Goal: Information Seeking & Learning: Learn about a topic

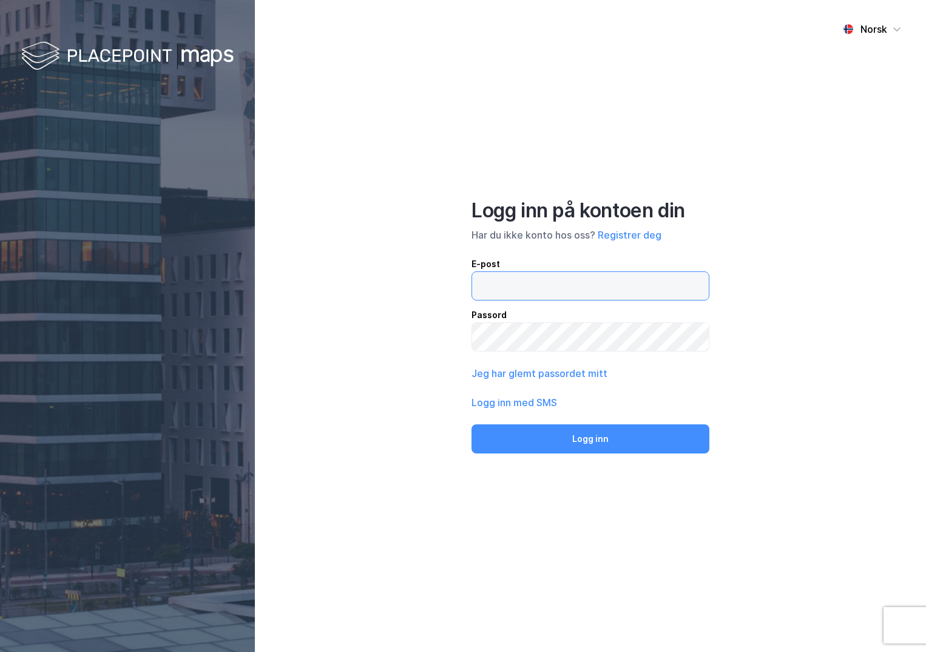
click at [548, 292] on input "email" at bounding box center [590, 286] width 237 height 28
type input "[PERSON_NAME][EMAIL_ADDRESS][DOMAIN_NAME]"
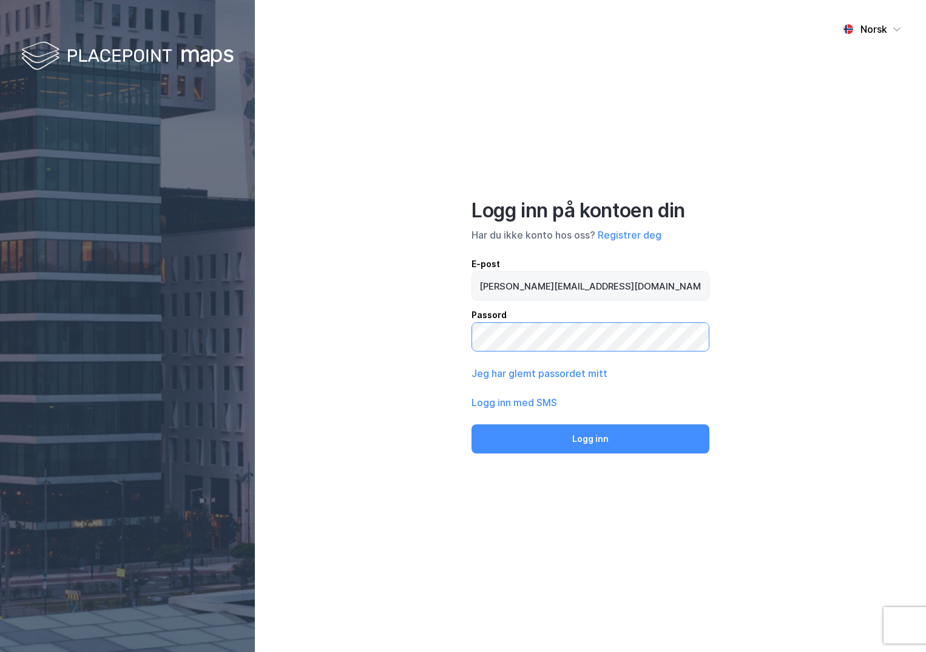
click at [471, 424] on button "Logg inn" at bounding box center [590, 438] width 238 height 29
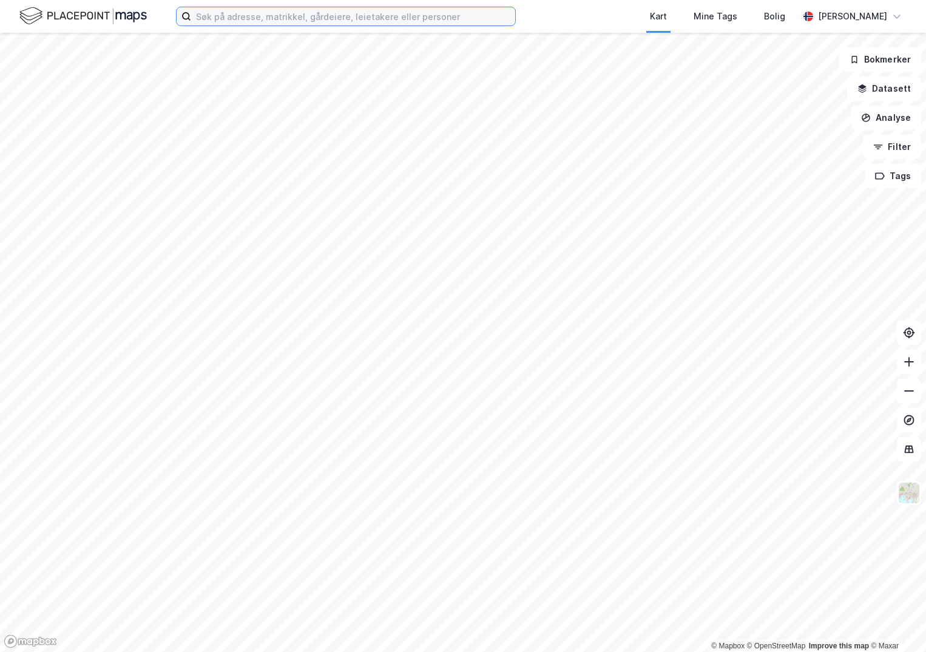
click at [320, 12] on input at bounding box center [353, 16] width 324 height 18
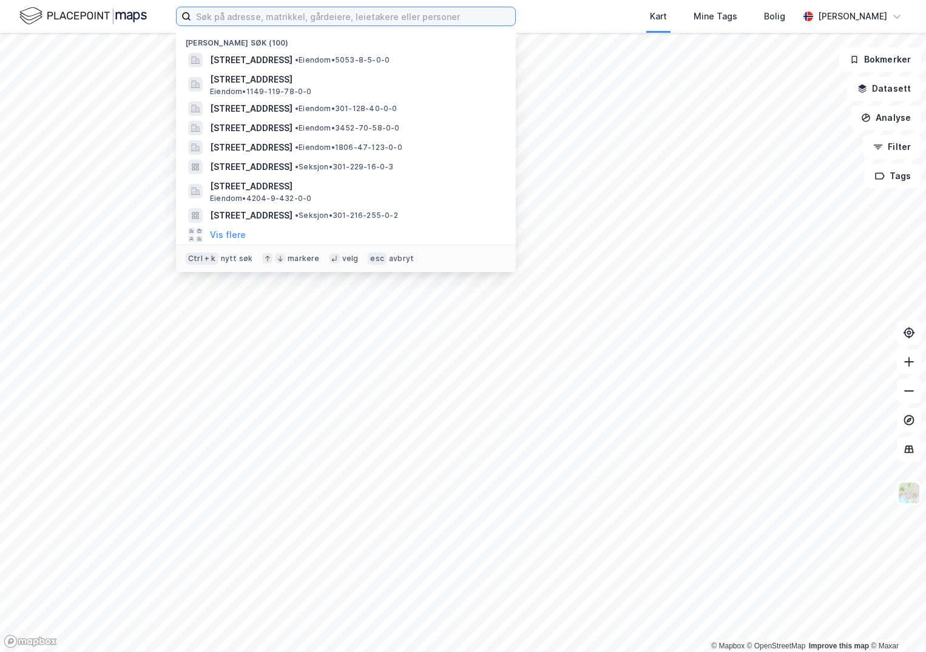
paste input "4624-198/29/0/0"
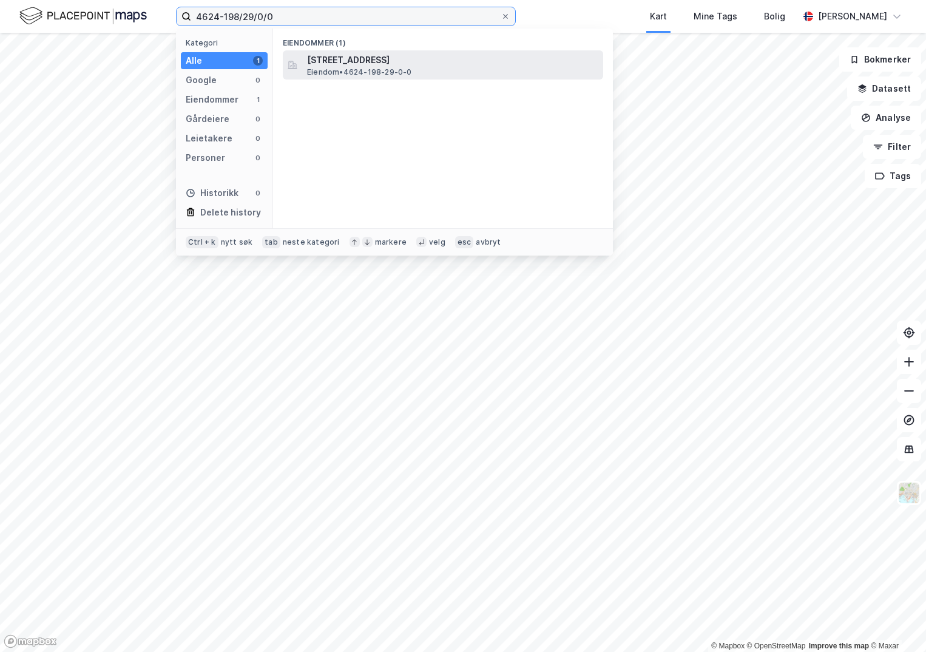
type input "4624-198/29/0/0"
click at [337, 69] on span "Eiendom • 4624-198-29-0-0" at bounding box center [359, 72] width 105 height 10
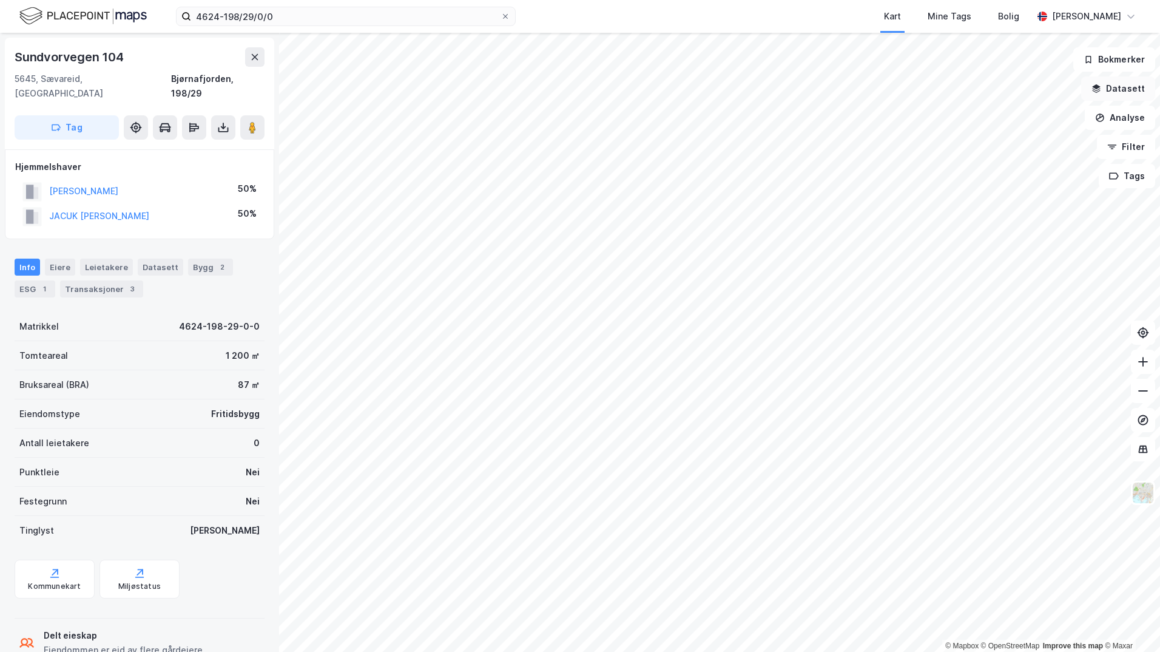
click at [925, 87] on button "Datasett" at bounding box center [1118, 88] width 74 height 24
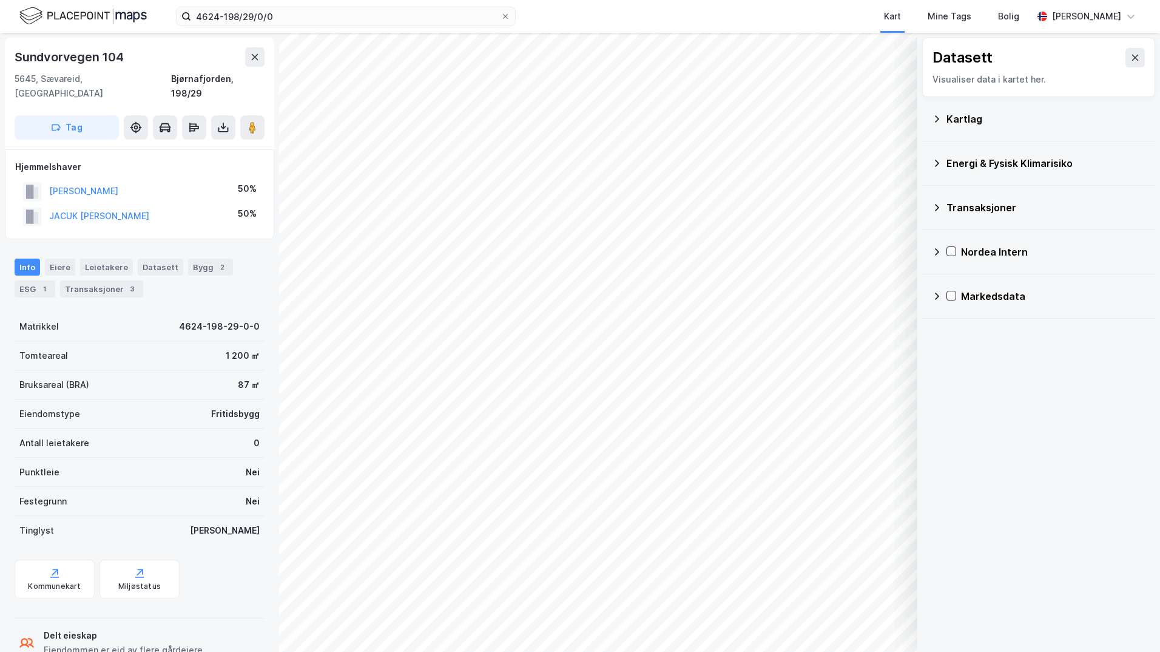
click at [925, 112] on div "Kartlag" at bounding box center [1045, 119] width 199 height 15
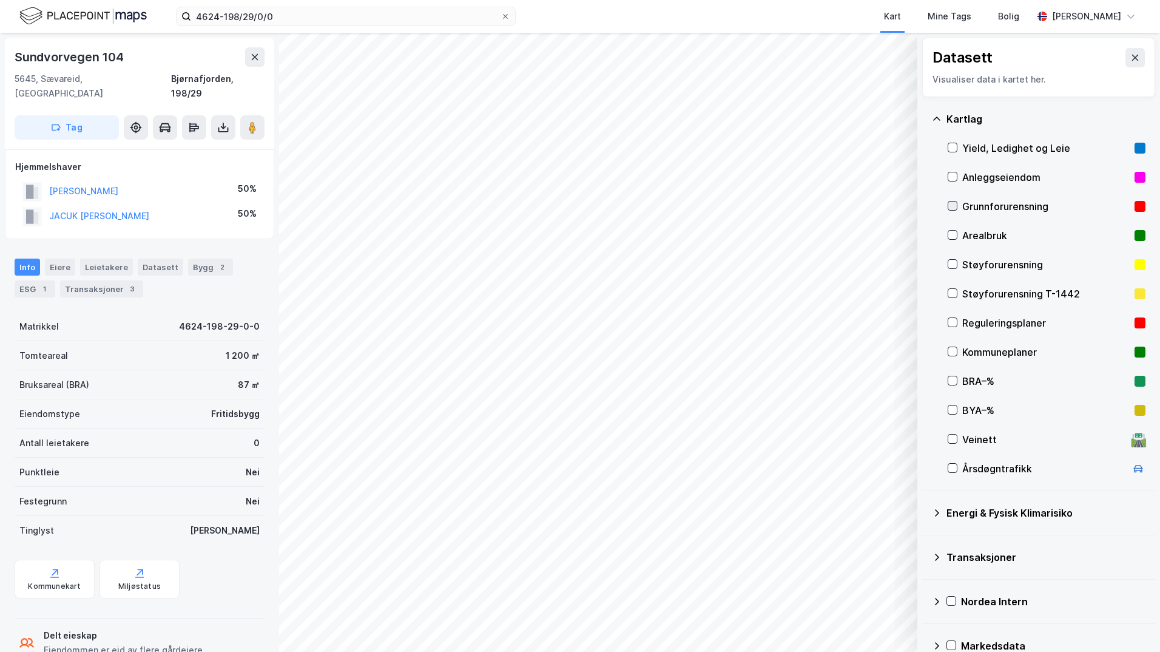
click at [925, 204] on icon at bounding box center [952, 205] width 8 height 8
click at [925, 510] on icon at bounding box center [937, 513] width 10 height 10
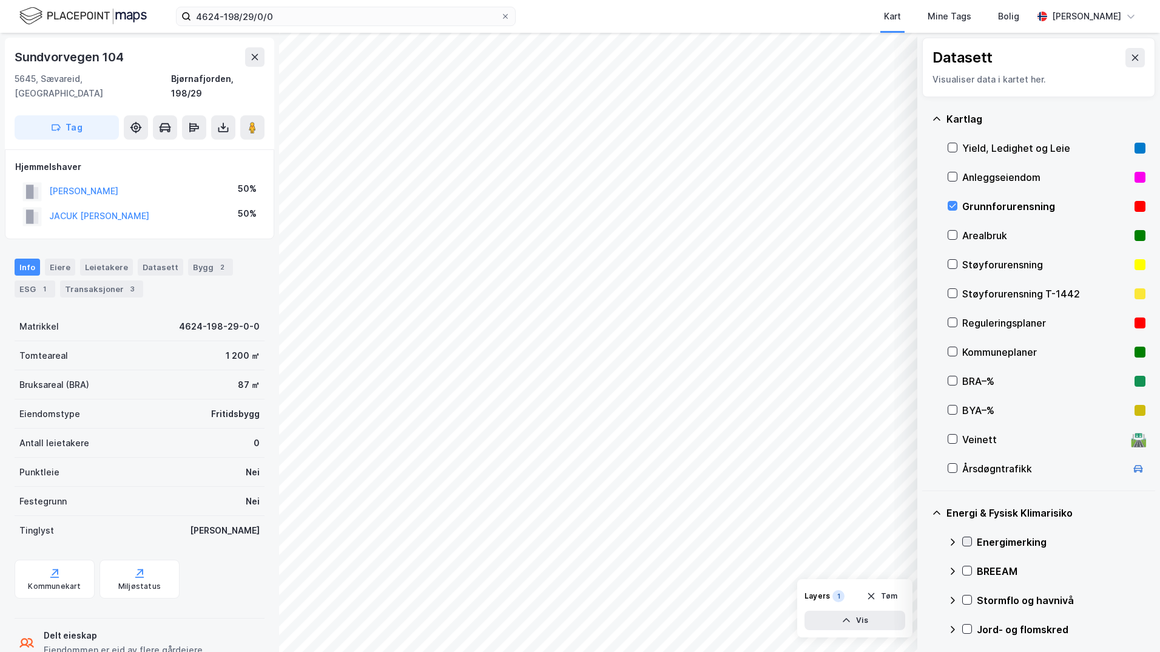
click at [925, 540] on icon at bounding box center [967, 541] width 8 height 8
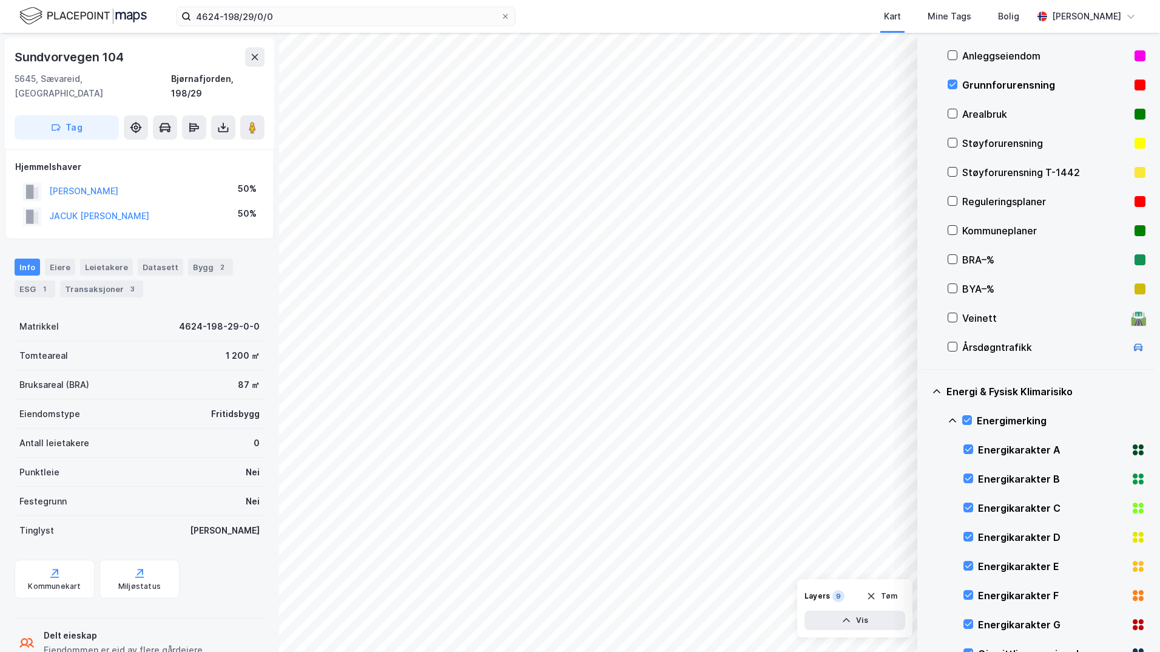
click at [925, 419] on icon at bounding box center [952, 420] width 7 height 4
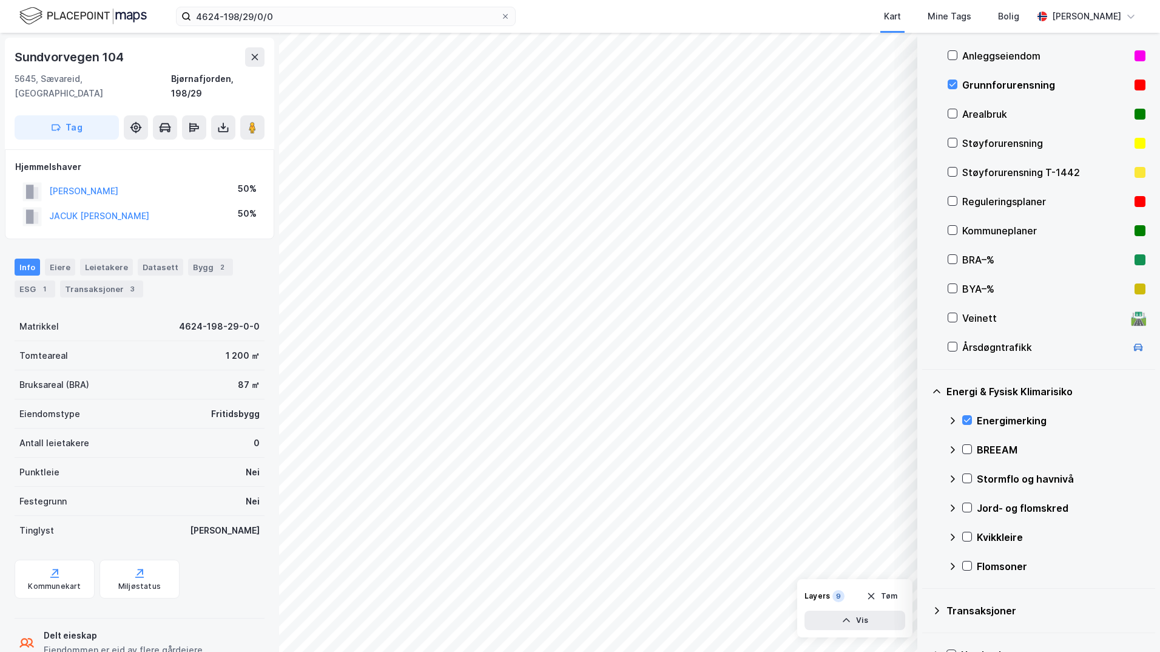
scroll to position [196, 0]
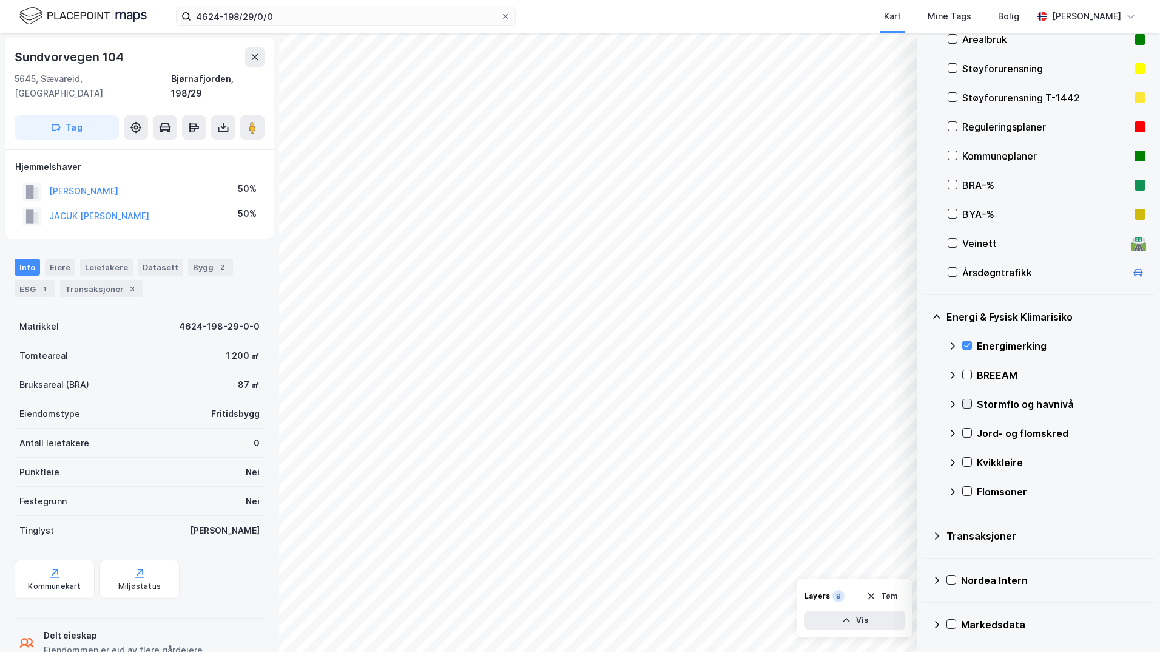
click at [925, 402] on icon at bounding box center [967, 403] width 8 height 8
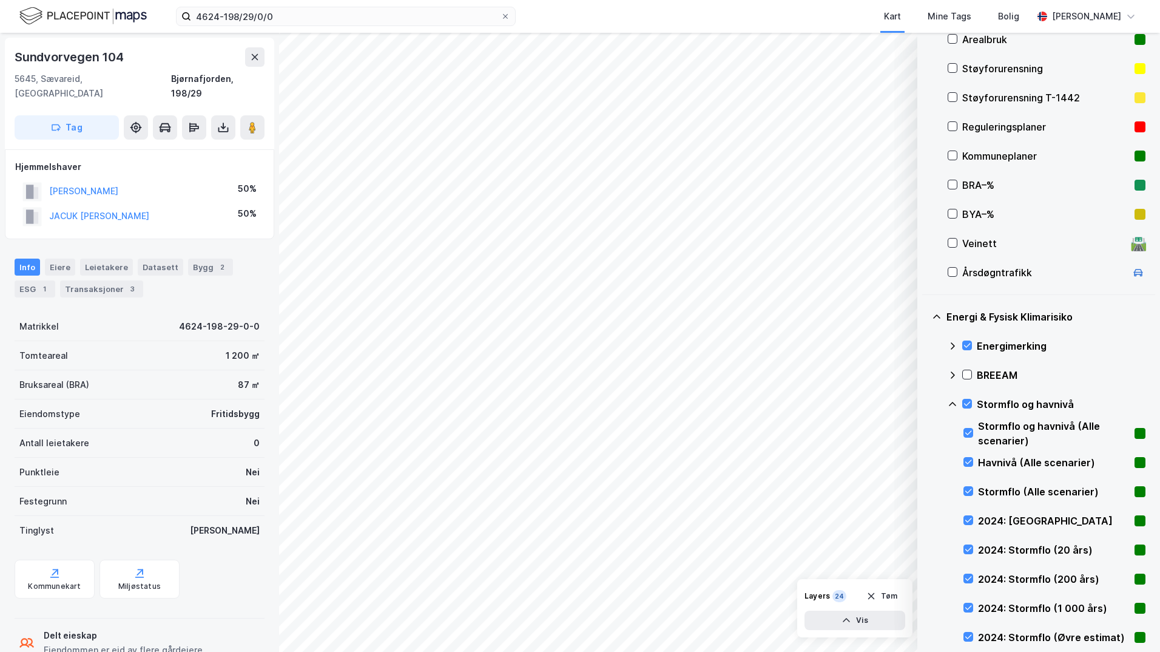
click at [925, 403] on icon at bounding box center [953, 404] width 10 height 10
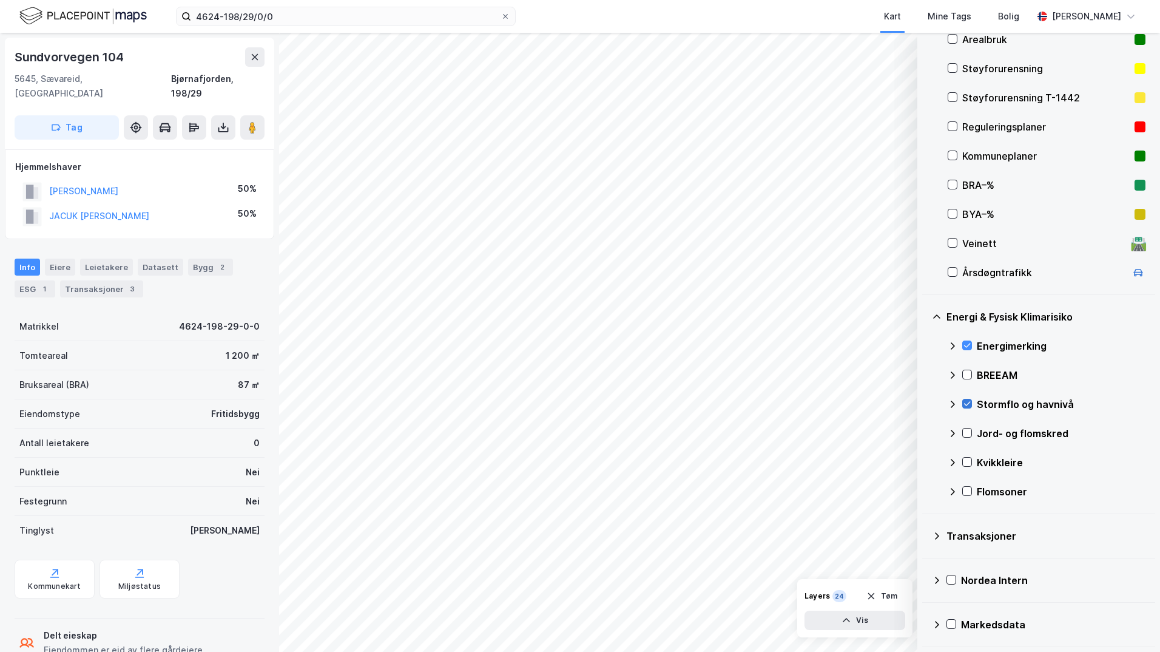
click at [925, 403] on icon at bounding box center [967, 404] width 7 height 4
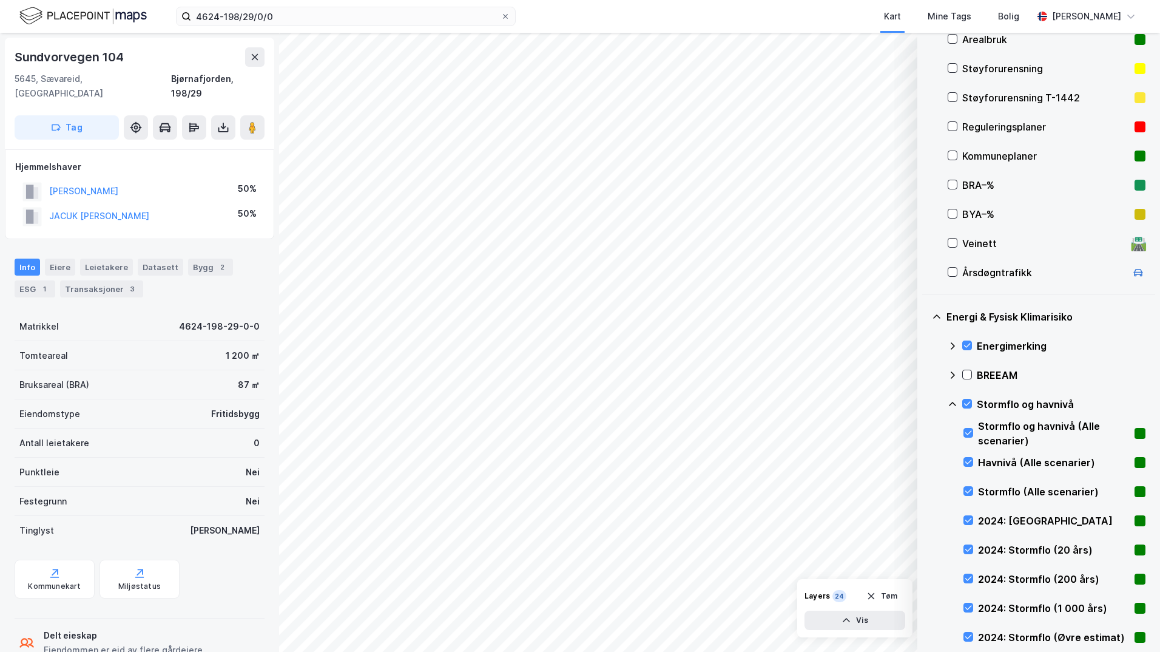
click at [925, 402] on icon at bounding box center [953, 404] width 10 height 10
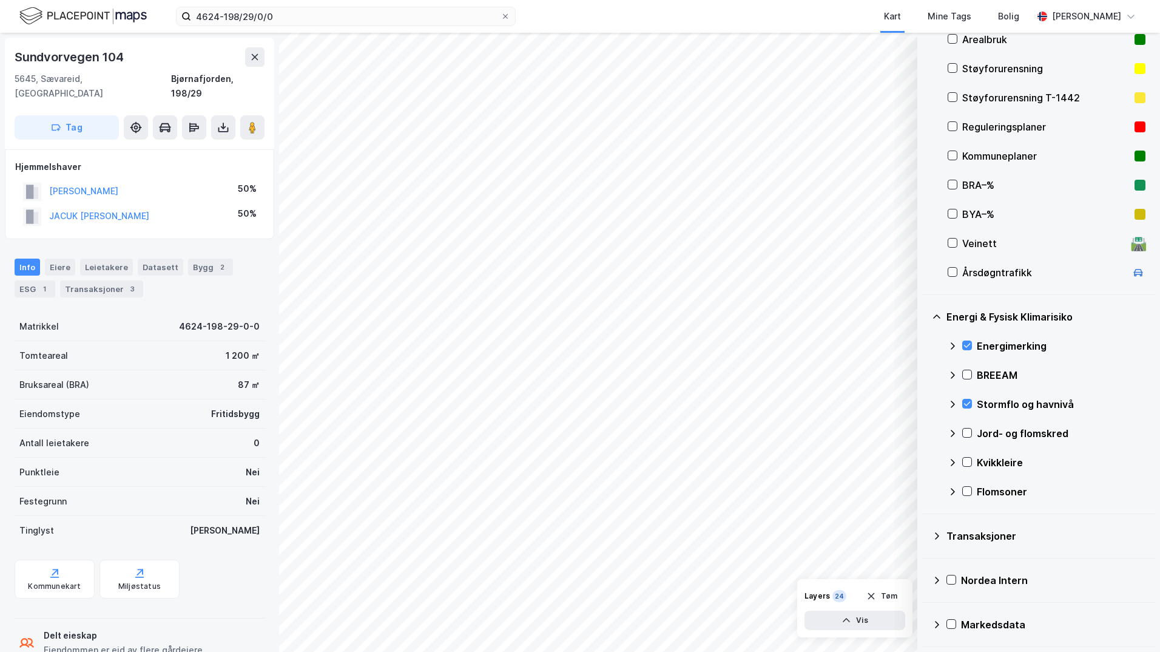
click at [925, 402] on icon at bounding box center [953, 404] width 10 height 10
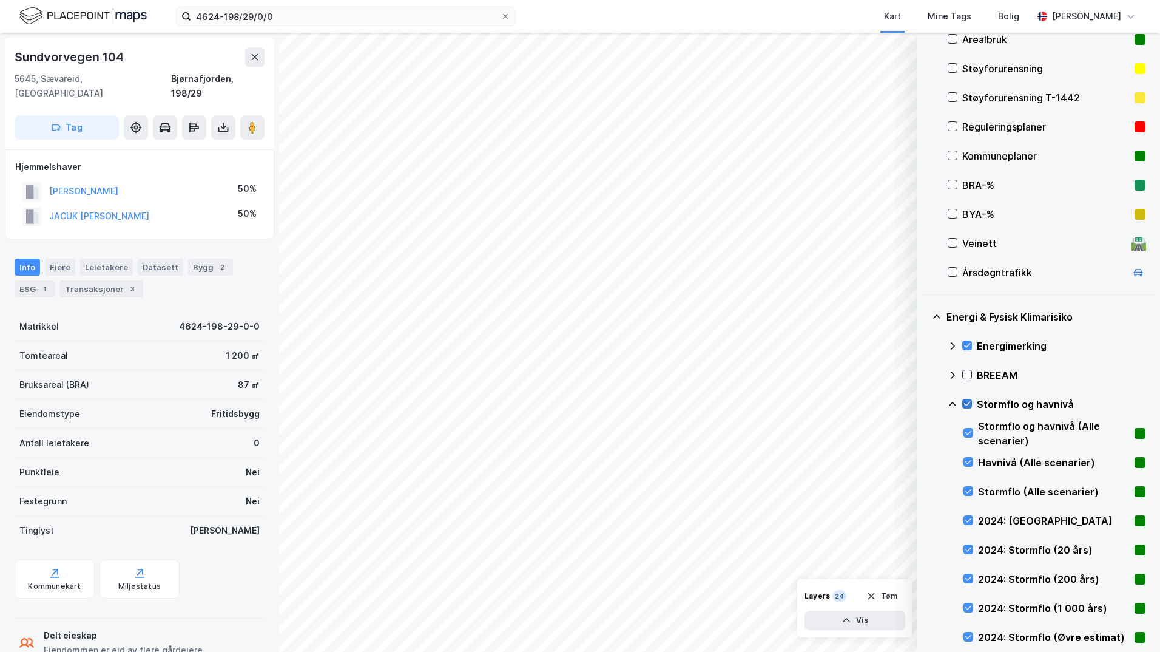
click at [925, 404] on icon at bounding box center [967, 403] width 8 height 8
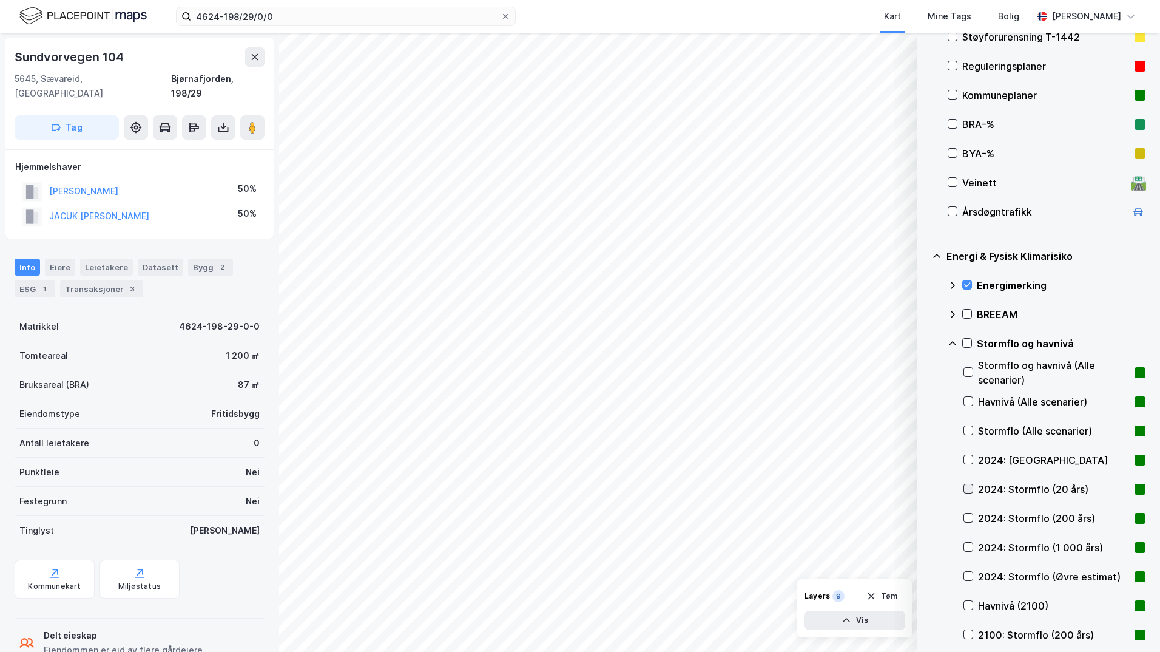
click at [925, 484] on icon at bounding box center [968, 488] width 8 height 8
click at [925, 516] on icon at bounding box center [968, 517] width 8 height 8
click at [925, 486] on icon at bounding box center [968, 488] width 8 height 8
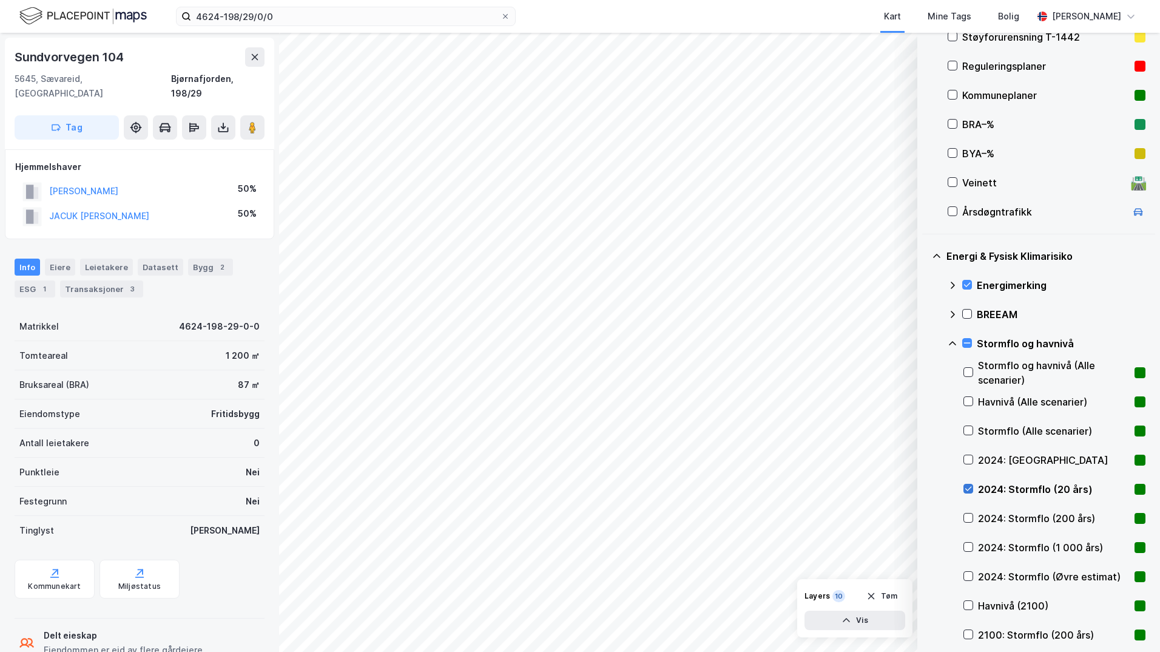
click at [925, 488] on icon at bounding box center [968, 488] width 8 height 8
click at [925, 633] on icon at bounding box center [968, 634] width 8 height 8
click at [925, 342] on icon at bounding box center [967, 343] width 8 height 8
click at [925, 344] on icon at bounding box center [953, 344] width 10 height 10
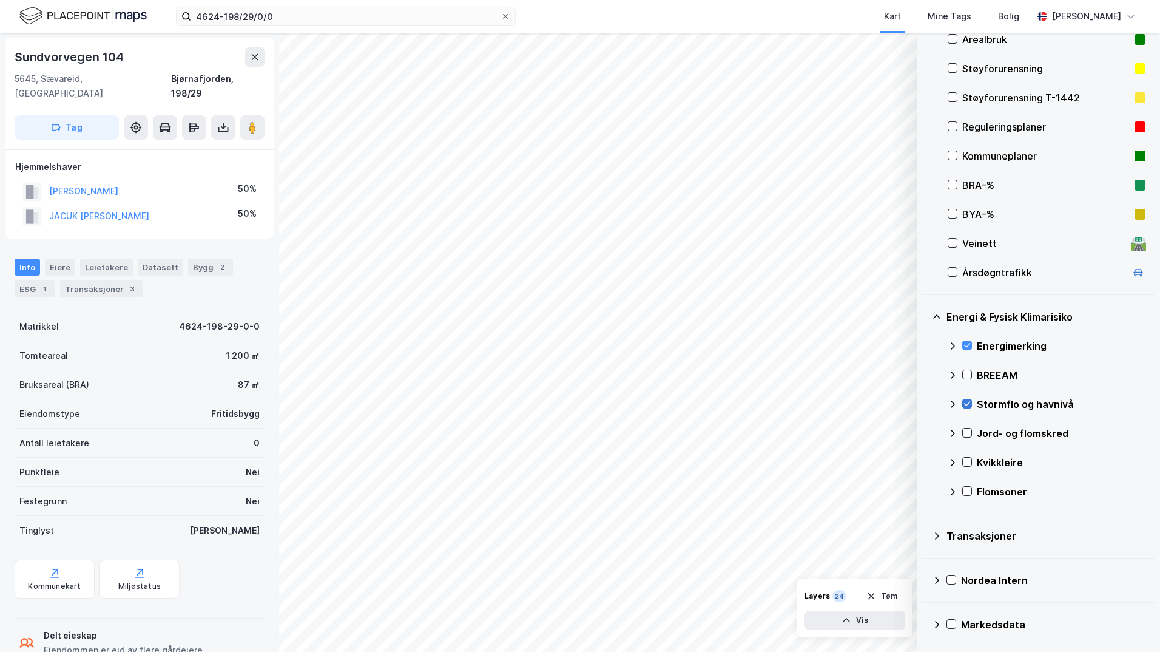
scroll to position [196, 0]
click at [925, 430] on icon at bounding box center [967, 432] width 8 height 8
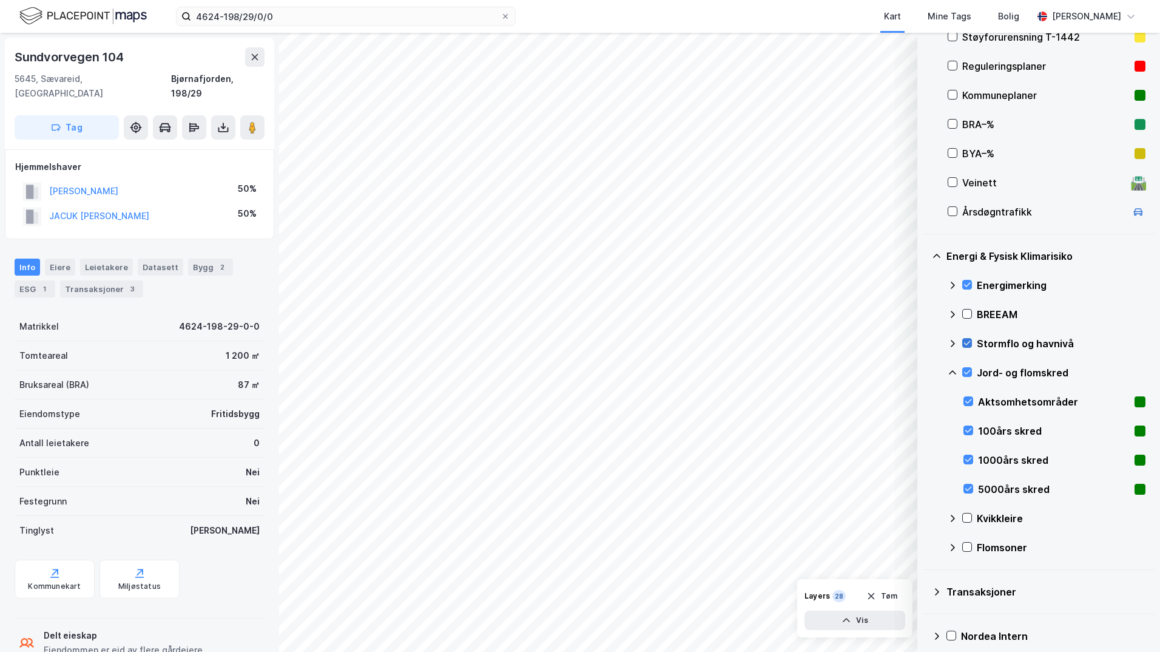
click at [925, 372] on icon at bounding box center [952, 372] width 7 height 4
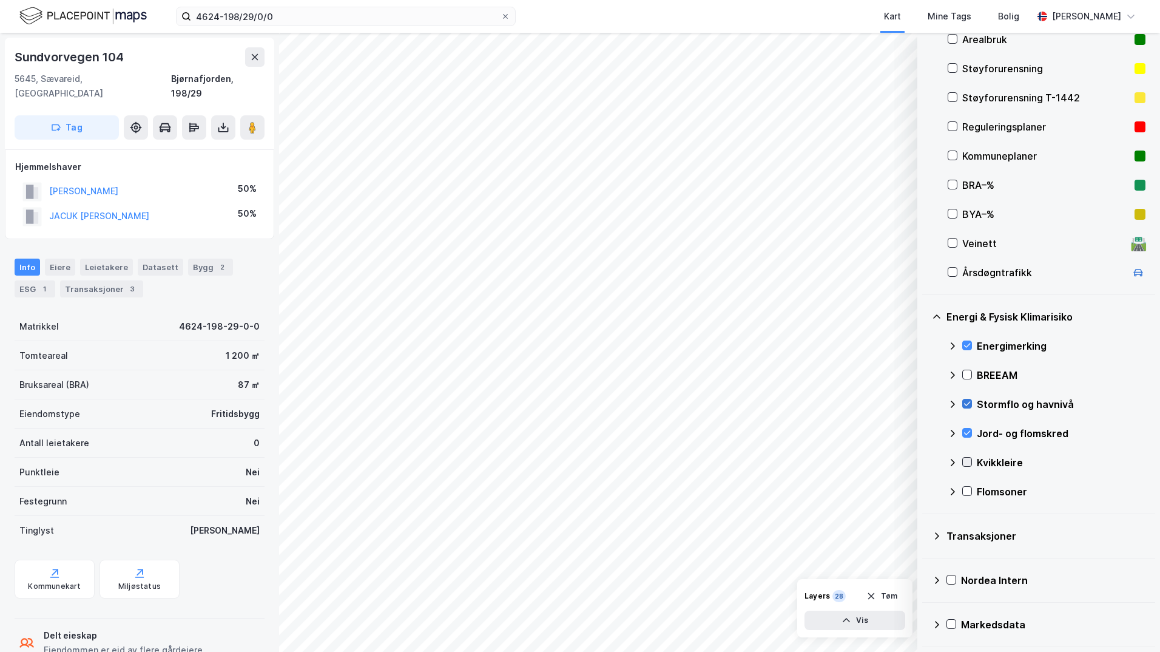
click at [925, 461] on icon at bounding box center [967, 462] width 7 height 4
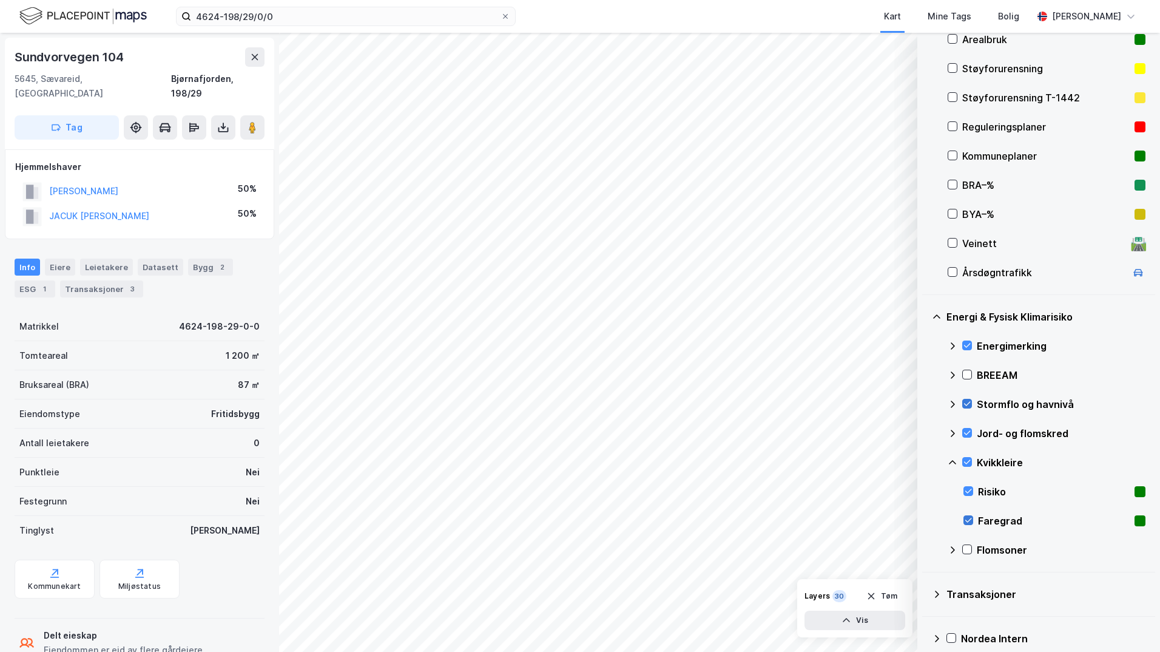
scroll to position [254, 0]
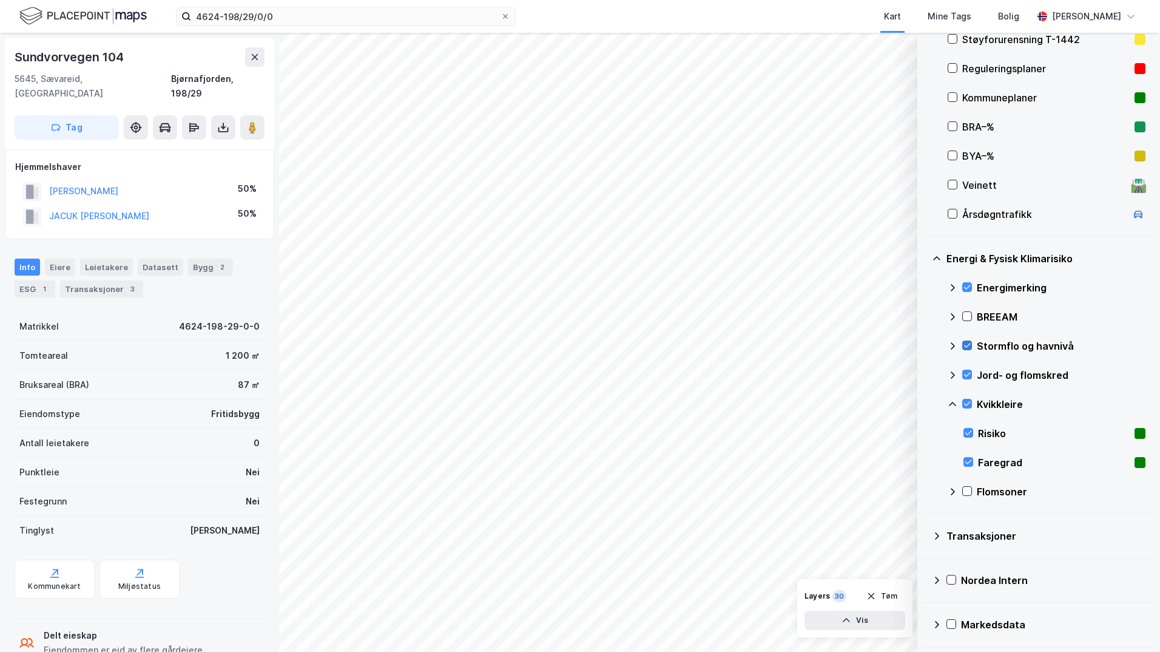
click at [925, 404] on icon at bounding box center [953, 404] width 10 height 10
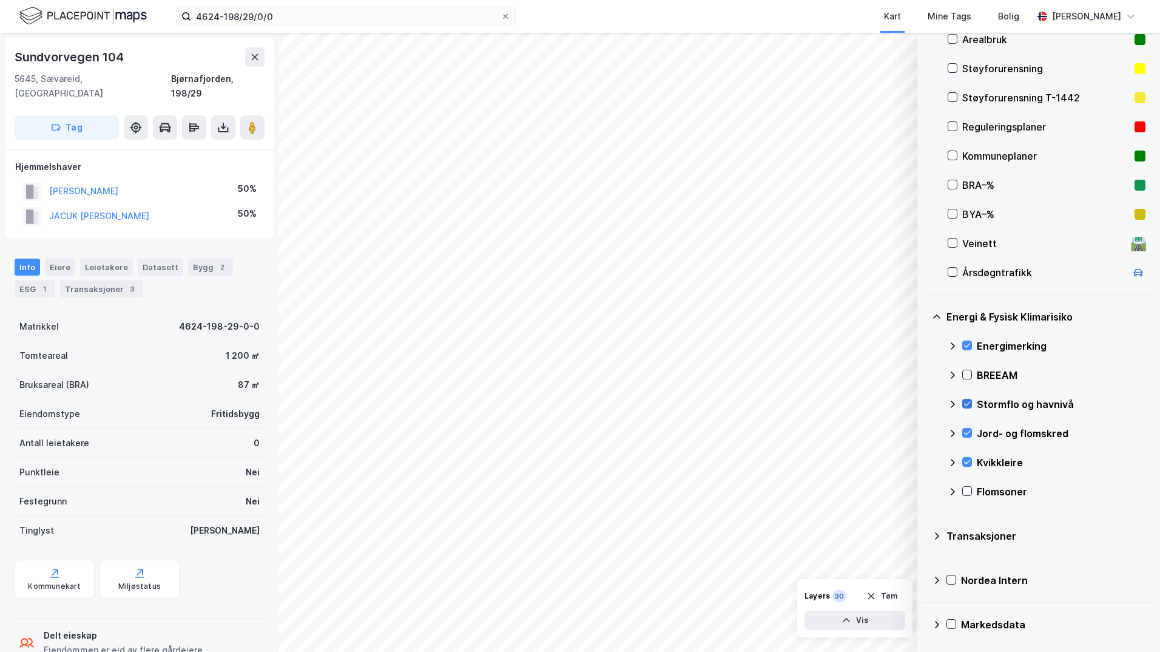
drag, startPoint x: 969, startPoint y: 488, endPoint x: 957, endPoint y: 488, distance: 11.5
click at [925, 488] on icon at bounding box center [967, 491] width 8 height 8
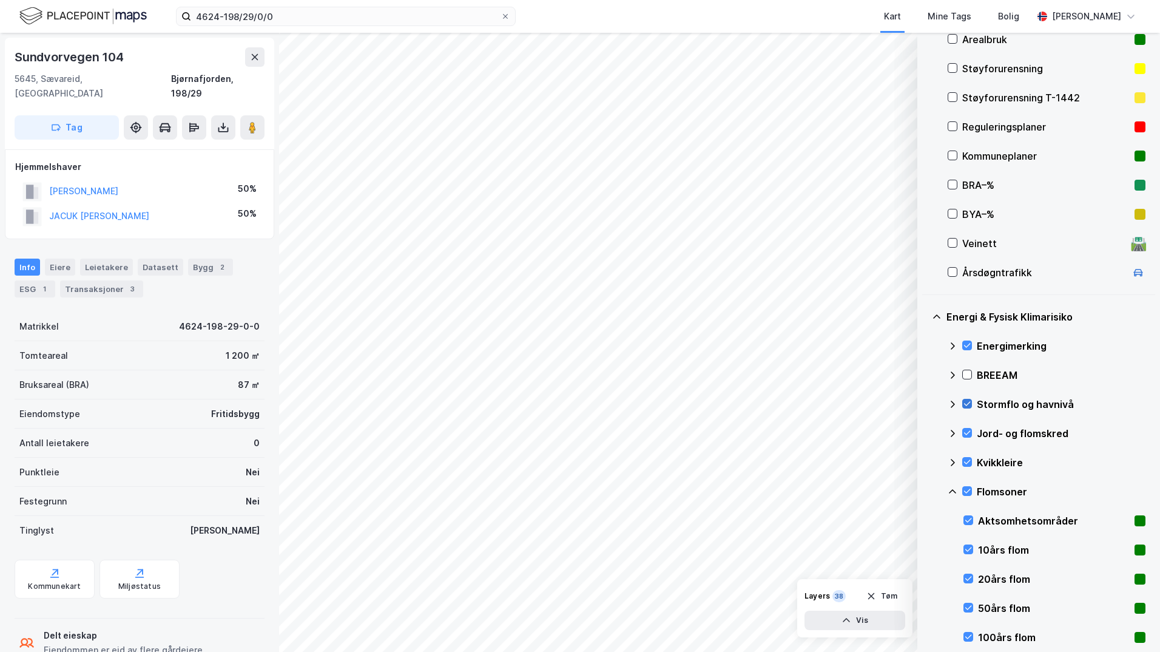
scroll to position [257, 0]
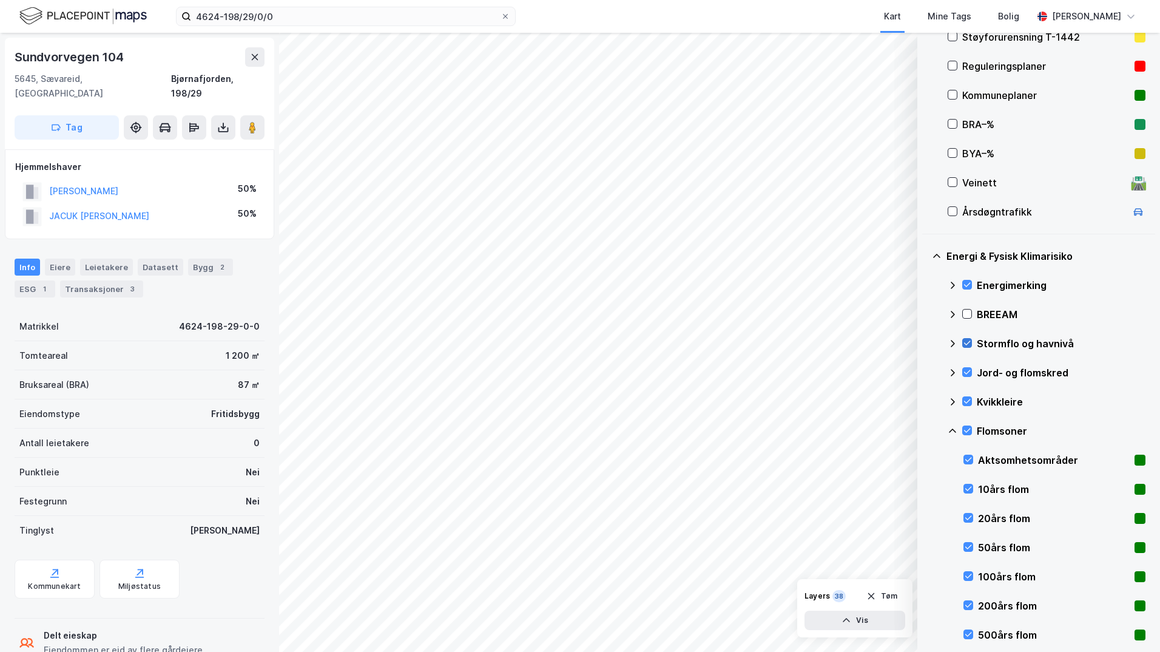
click at [925, 426] on icon at bounding box center [953, 431] width 10 height 10
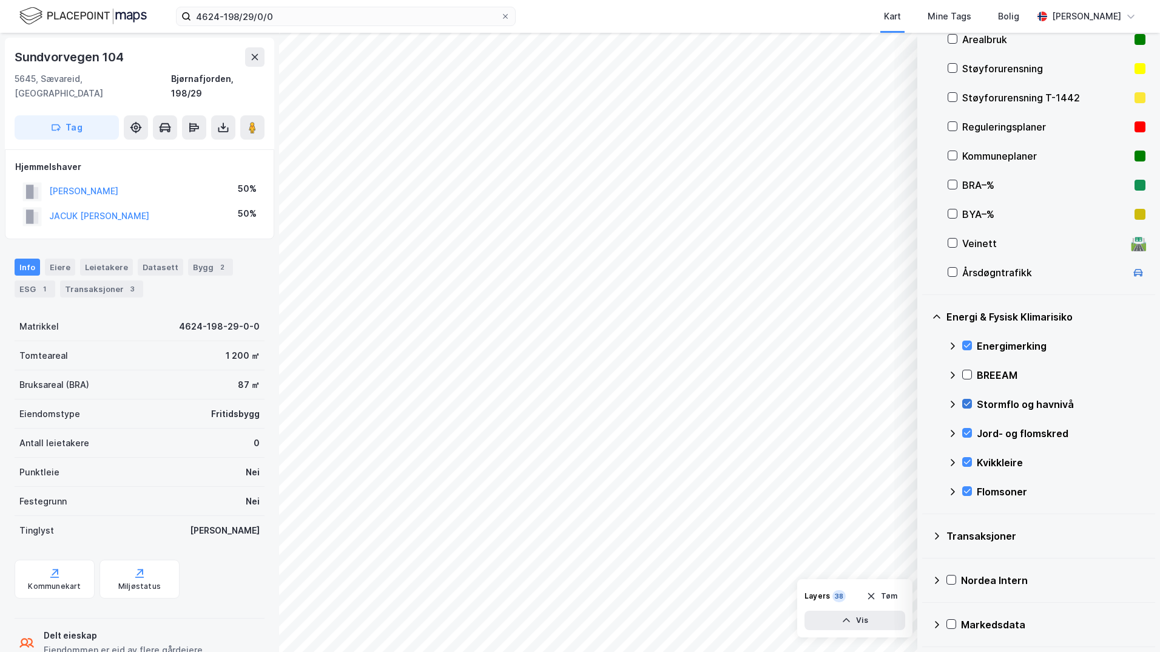
scroll to position [135, 0]
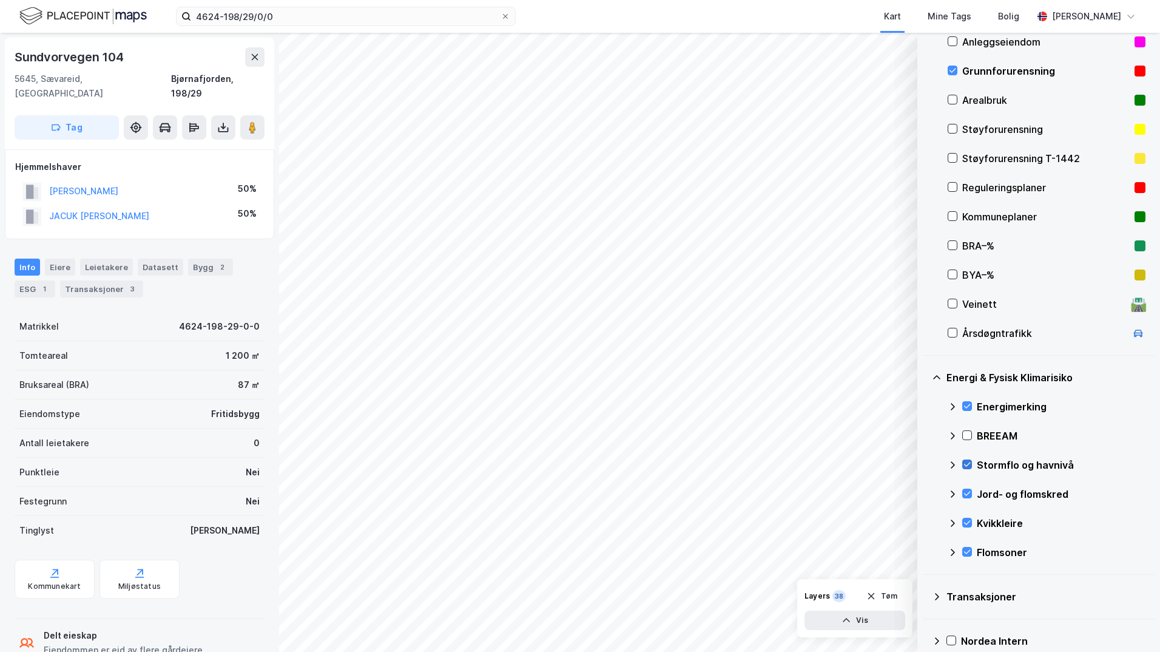
click at [925, 461] on icon at bounding box center [953, 465] width 10 height 10
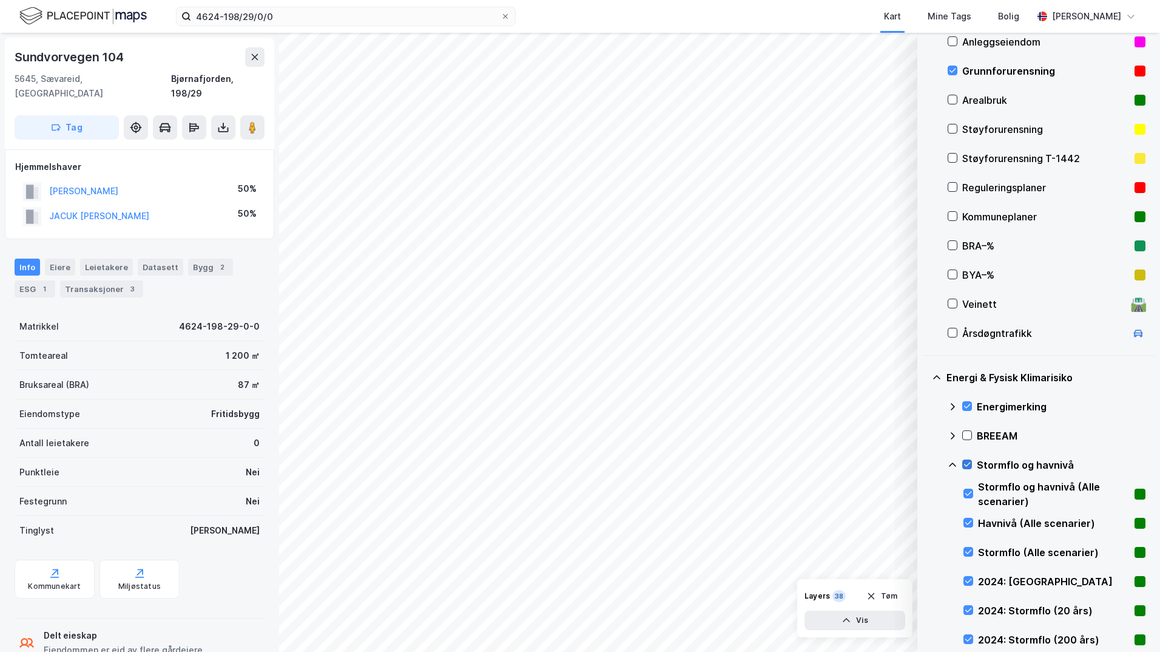
scroll to position [257, 0]
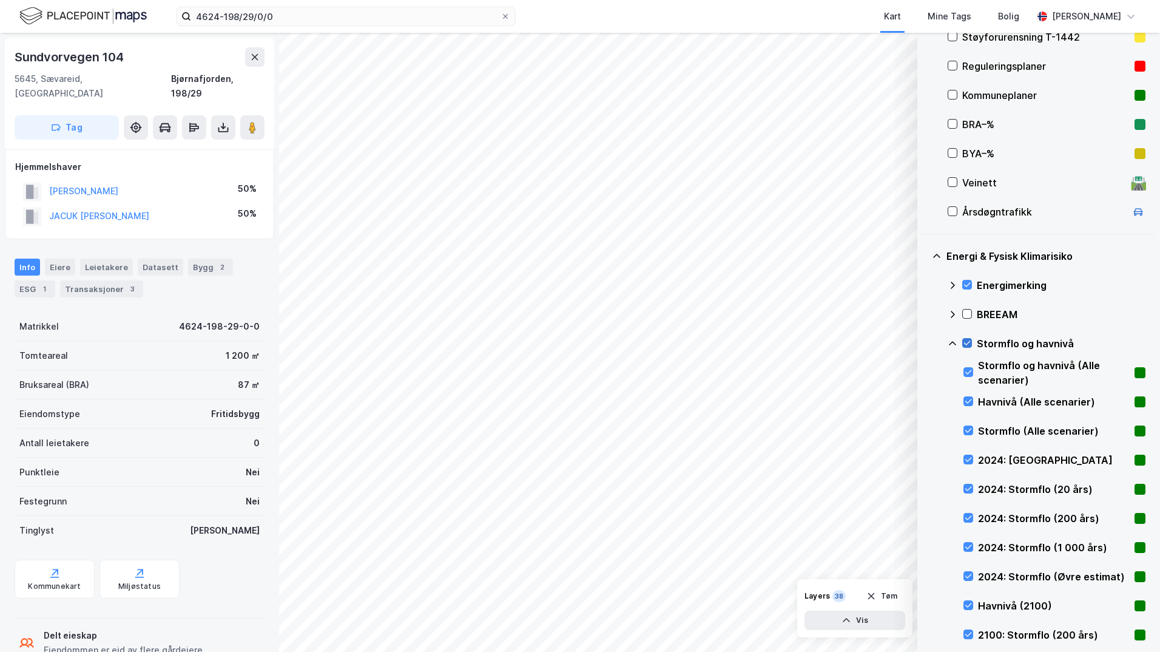
click at [925, 343] on icon at bounding box center [967, 343] width 8 height 8
click at [925, 632] on div at bounding box center [968, 634] width 10 height 10
